Goal: Task Accomplishment & Management: Manage account settings

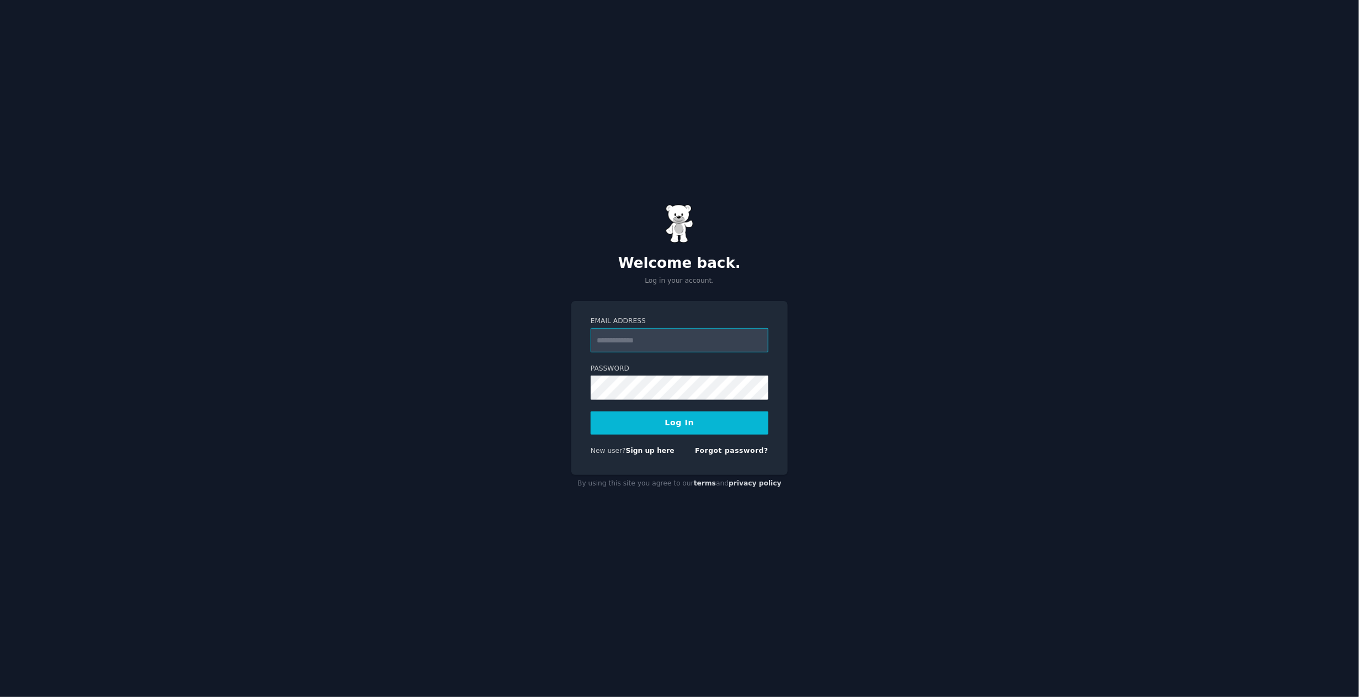
click at [609, 334] on input "Email Address" at bounding box center [680, 340] width 178 height 24
type input "**********"
click at [696, 411] on button "Log In" at bounding box center [680, 422] width 178 height 23
